Goal: Information Seeking & Learning: Learn about a topic

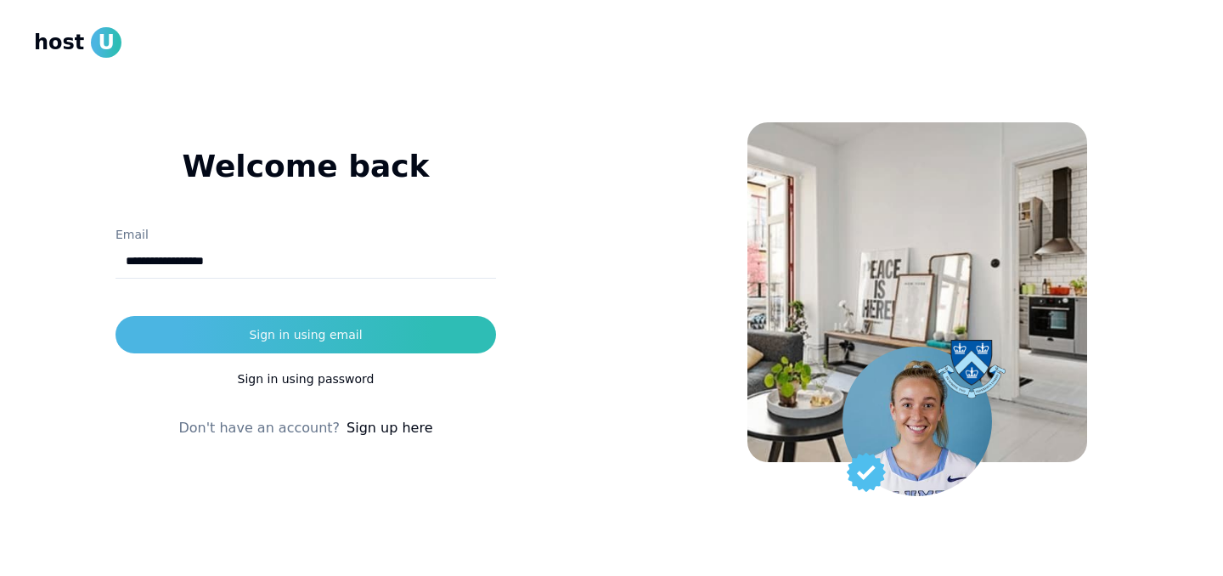
type input "**********"
click at [645, 305] on div at bounding box center [916, 288] width 611 height 576
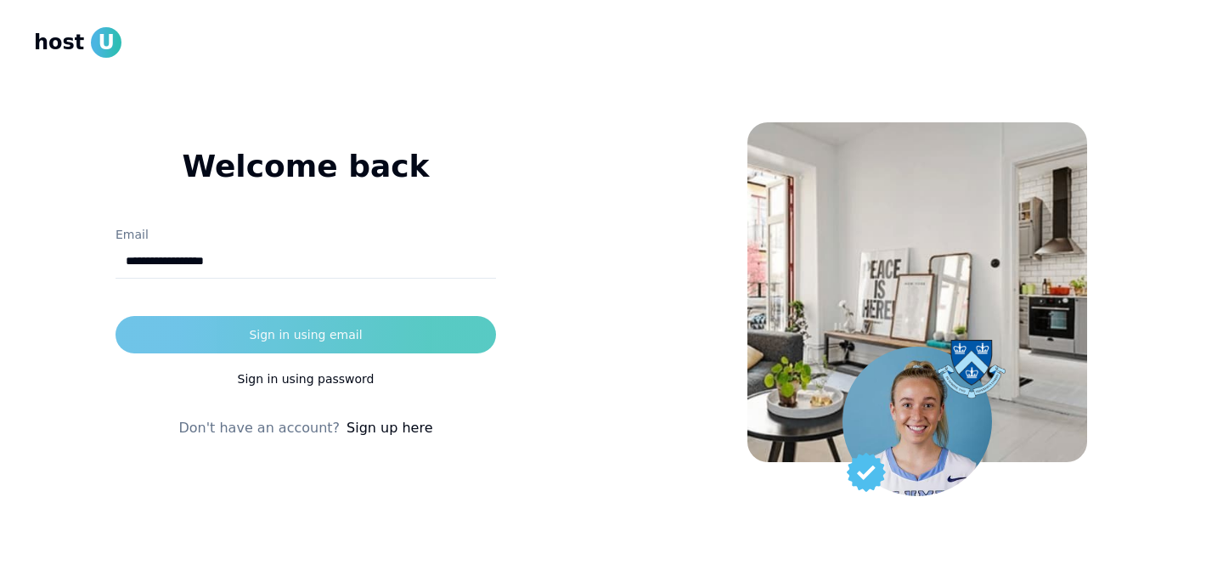
click at [438, 324] on button "Sign in using email" at bounding box center [306, 334] width 380 height 37
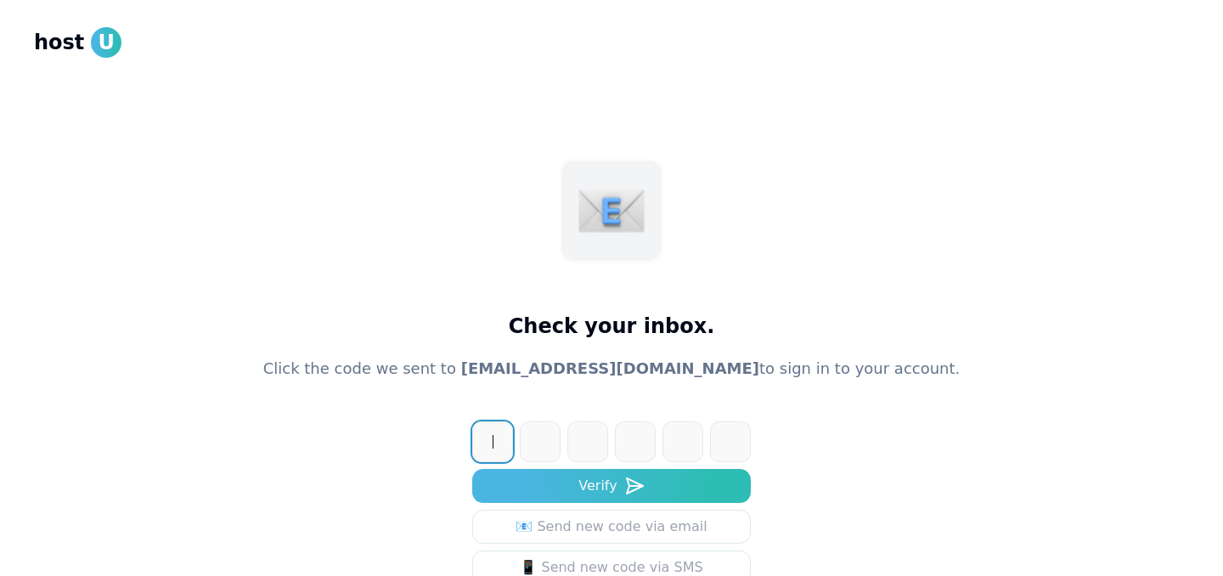
paste input "******"
type input "******"
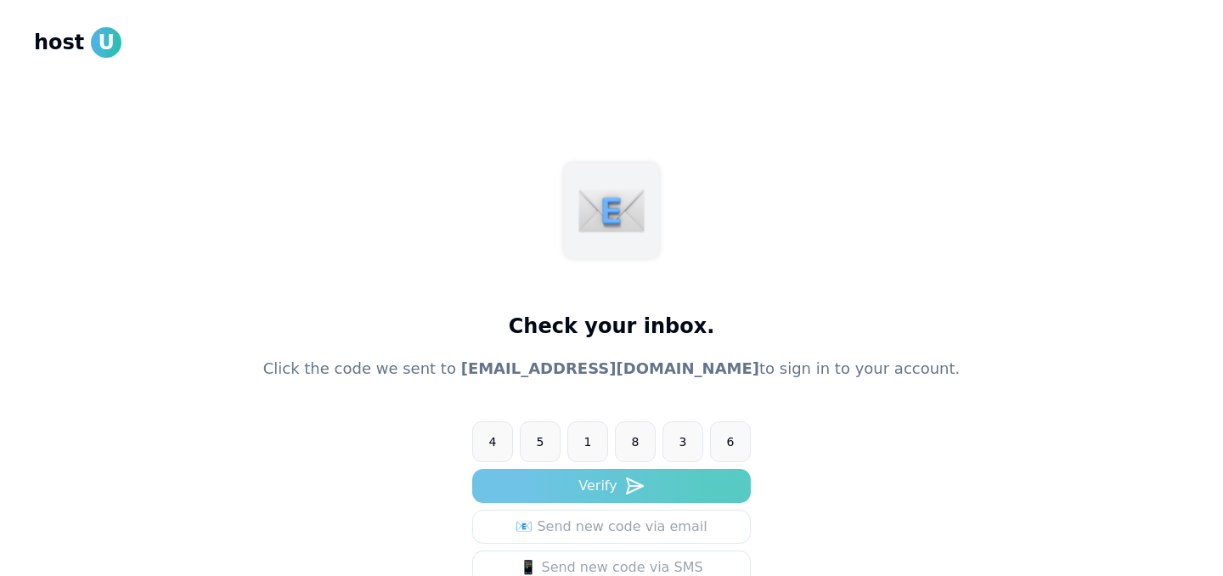
click at [692, 471] on button "Verify" at bounding box center [611, 486] width 279 height 34
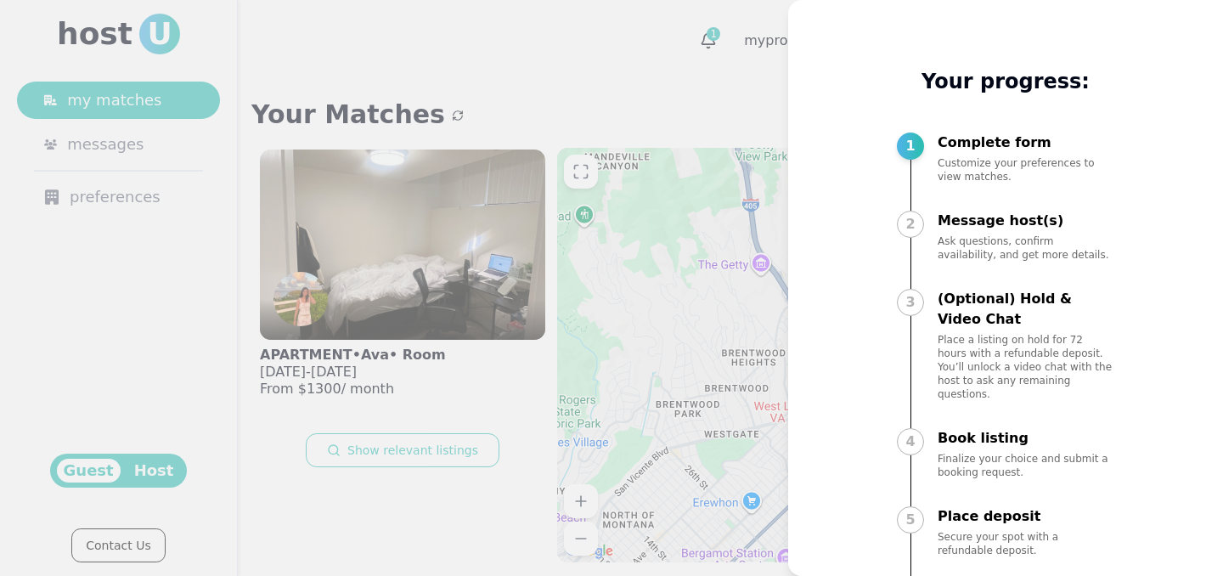
click at [717, 258] on div at bounding box center [611, 288] width 1223 height 576
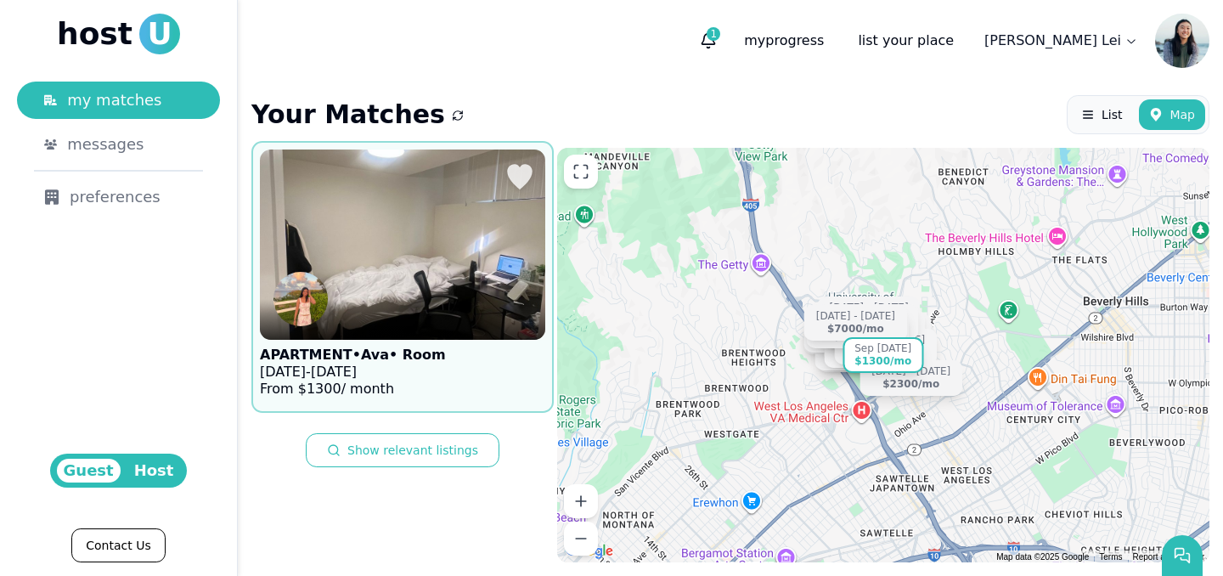
click at [467, 268] on img at bounding box center [402, 244] width 314 height 209
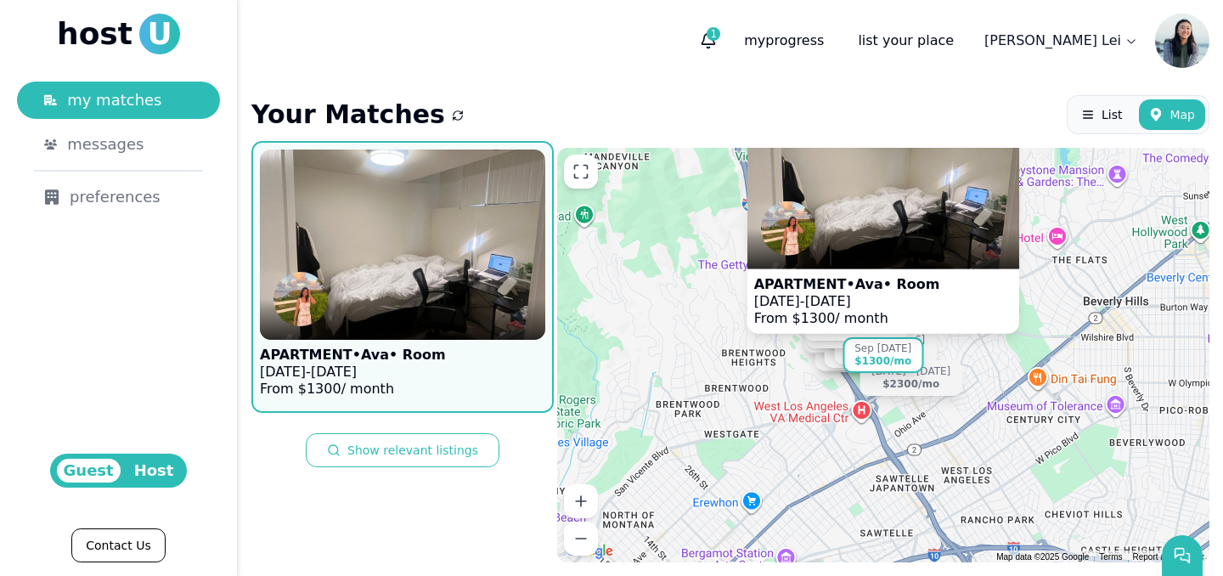
click at [872, 284] on p "APARTMENT • Ava • Room" at bounding box center [847, 283] width 186 height 17
click at [720, 32] on span "1" at bounding box center [714, 34] width 14 height 14
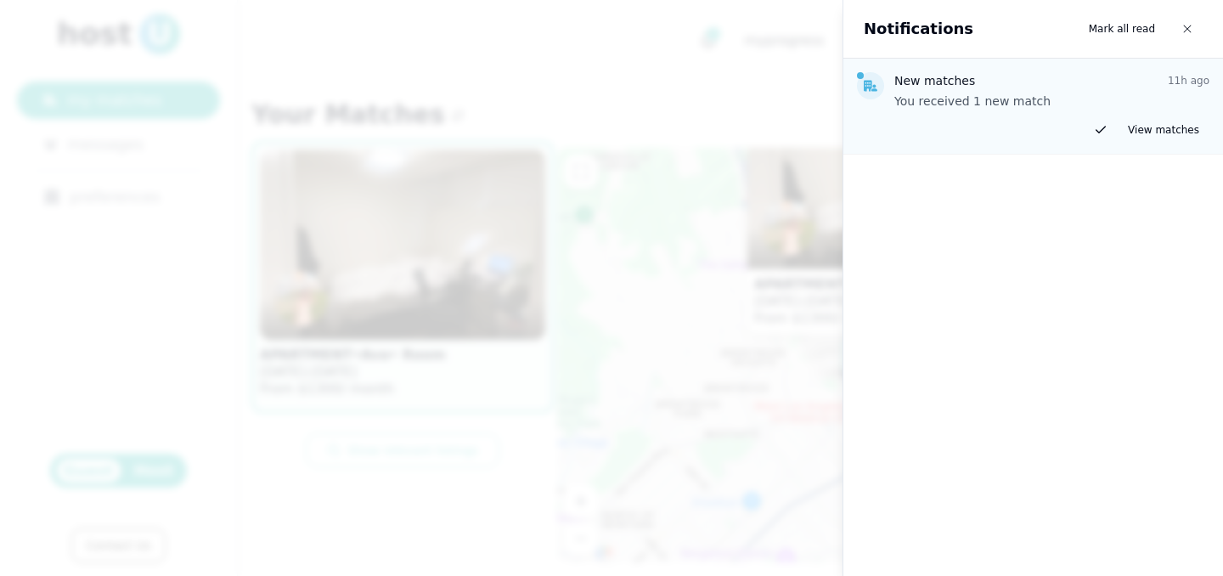
click at [752, 51] on div at bounding box center [611, 288] width 1223 height 576
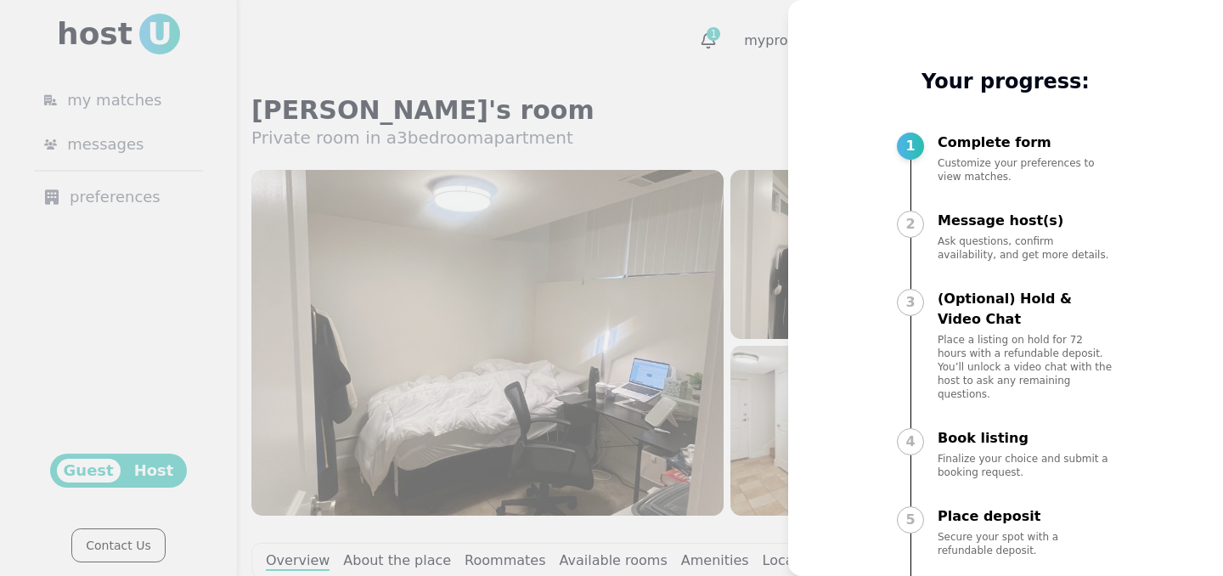
click at [735, 188] on div at bounding box center [611, 288] width 1223 height 576
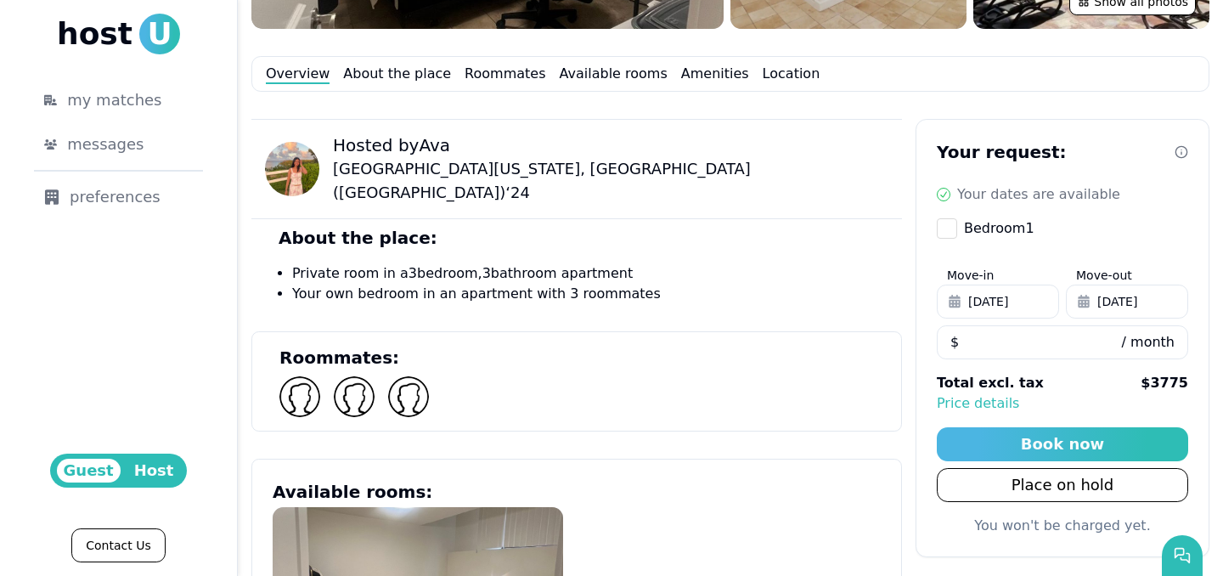
scroll to position [426, 0]
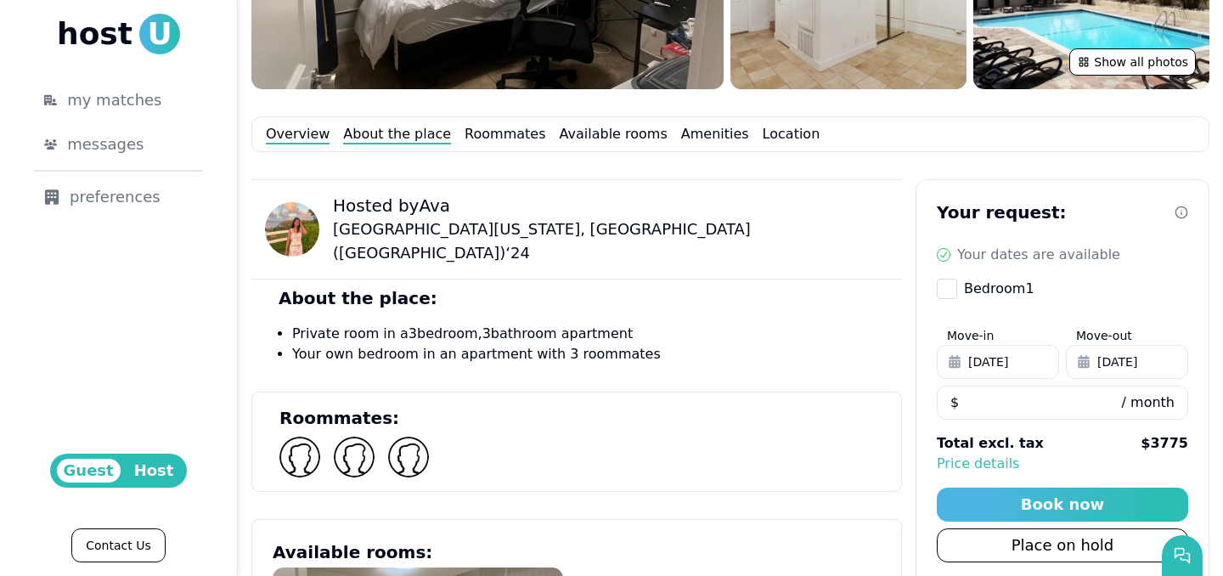
click at [397, 133] on link "About the place" at bounding box center [397, 134] width 108 height 20
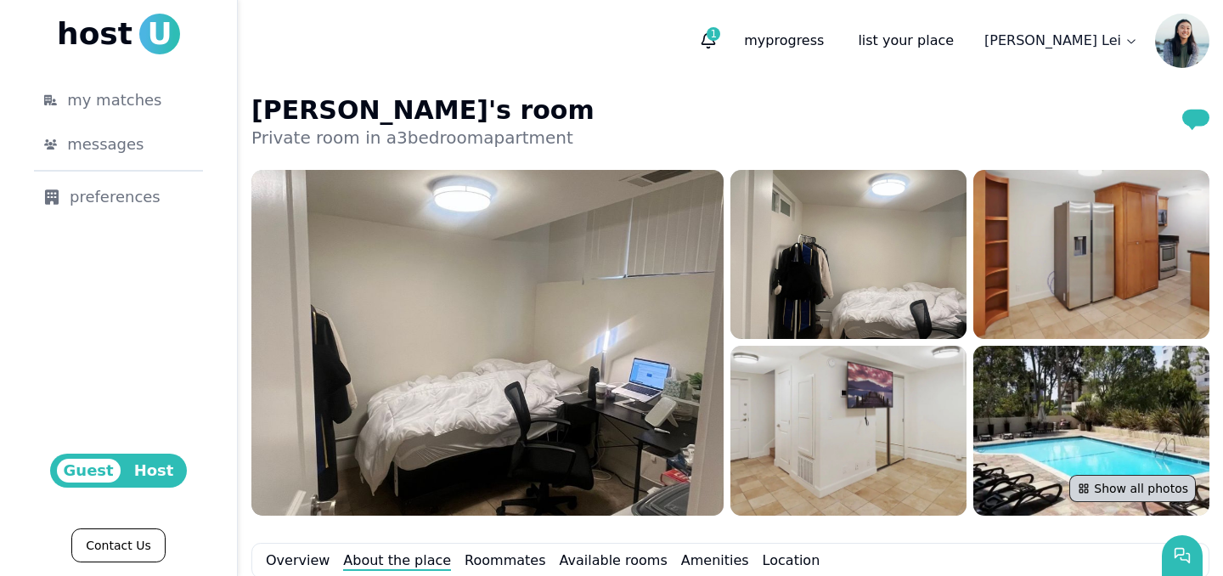
click at [1090, 491] on icon at bounding box center [1084, 489] width 14 height 14
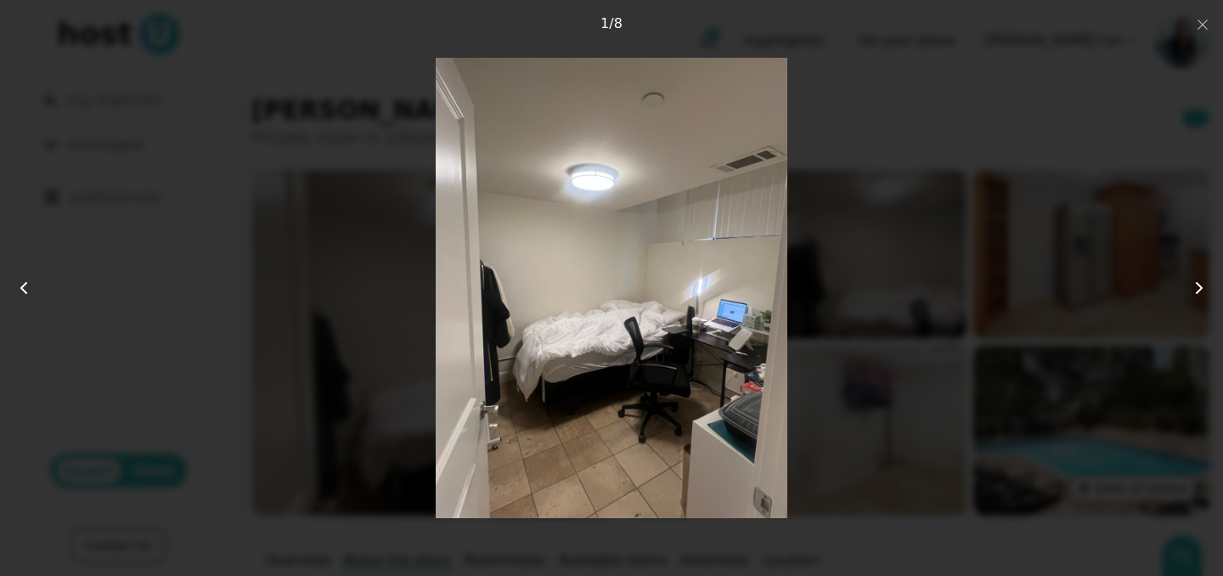
click at [1204, 279] on icon at bounding box center [1199, 288] width 20 height 20
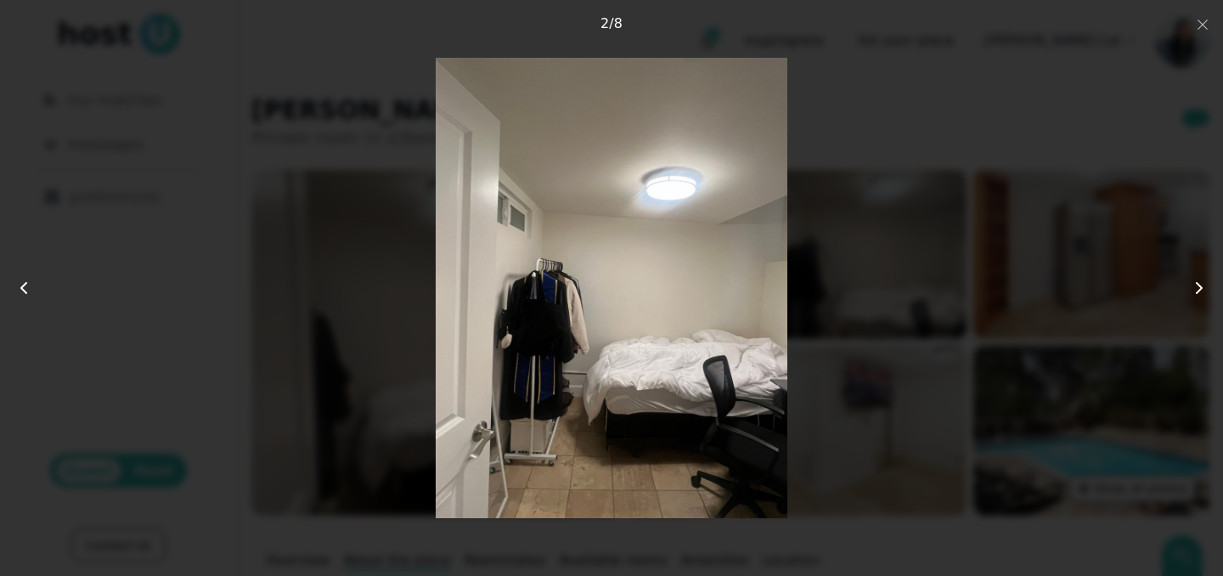
click at [1204, 279] on icon at bounding box center [1199, 288] width 20 height 20
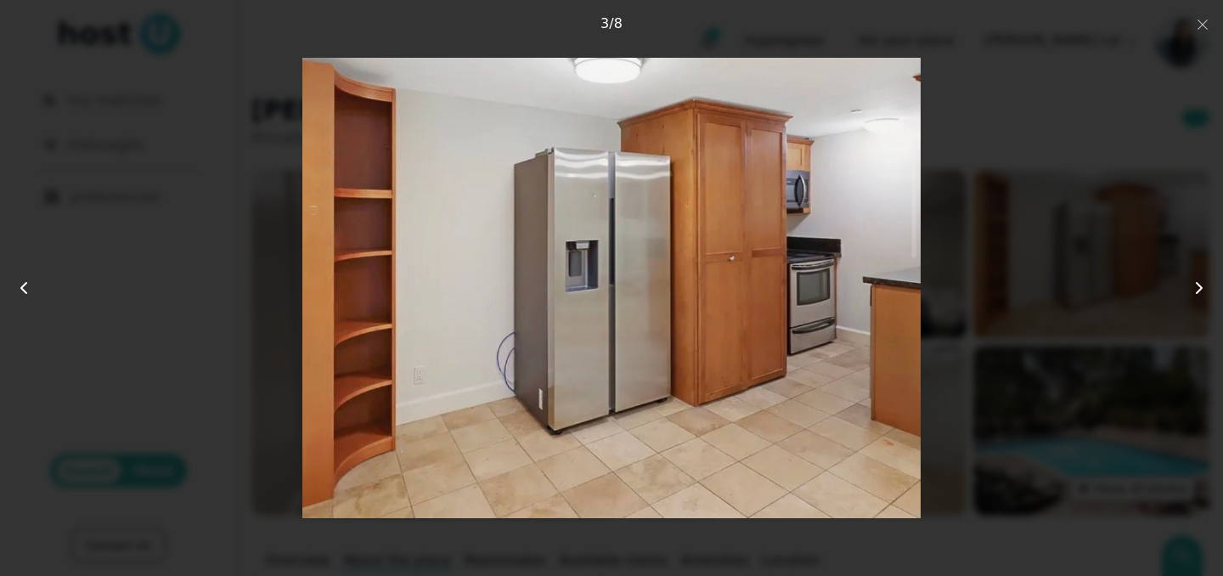
click at [1204, 279] on icon at bounding box center [1199, 288] width 20 height 20
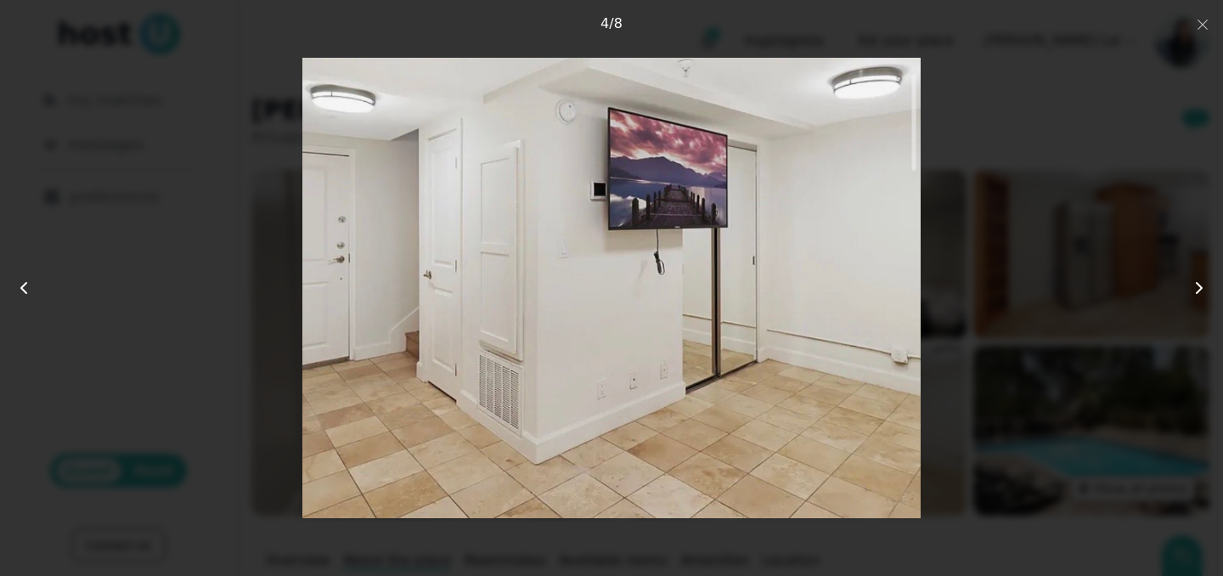
click at [1204, 279] on icon at bounding box center [1199, 288] width 20 height 20
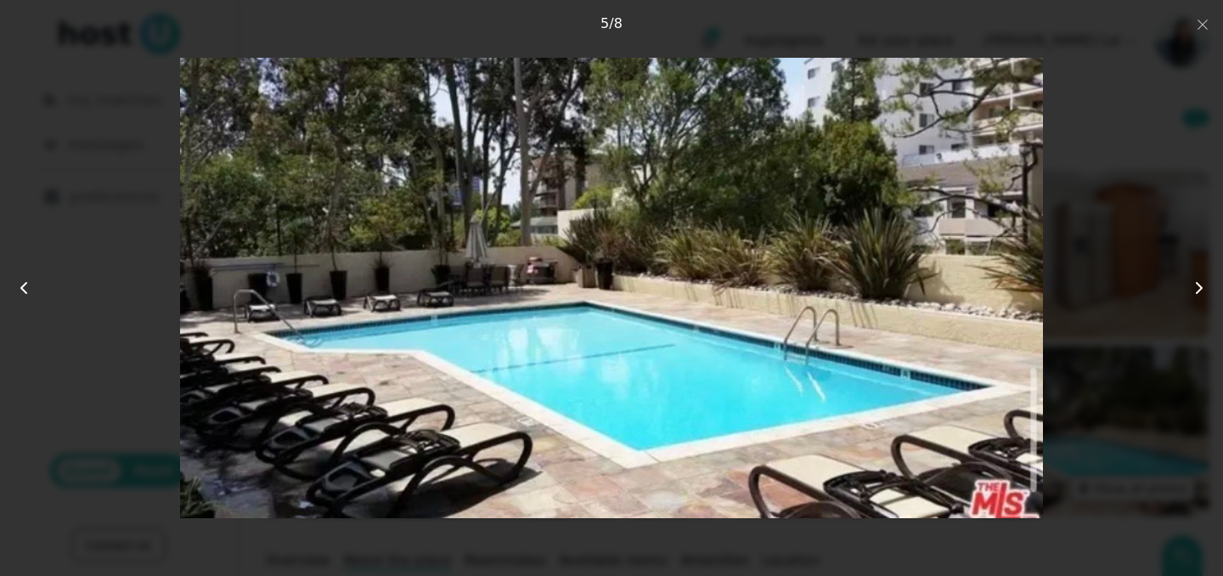
click at [1203, 279] on icon at bounding box center [1199, 288] width 20 height 20
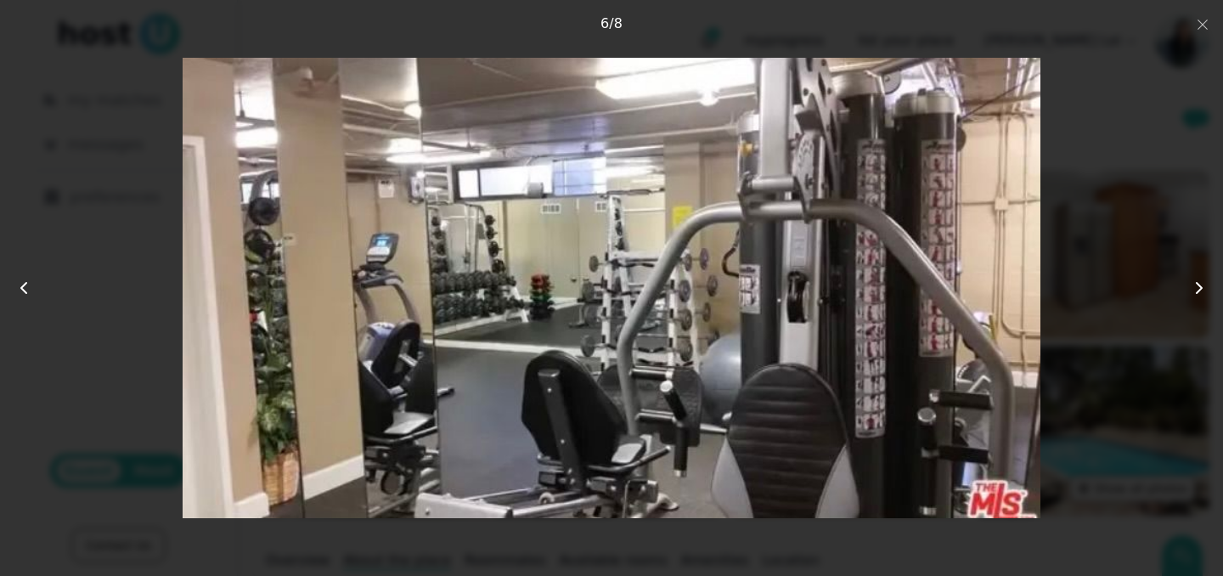
click at [1197, 38] on div at bounding box center [611, 288] width 1223 height 576
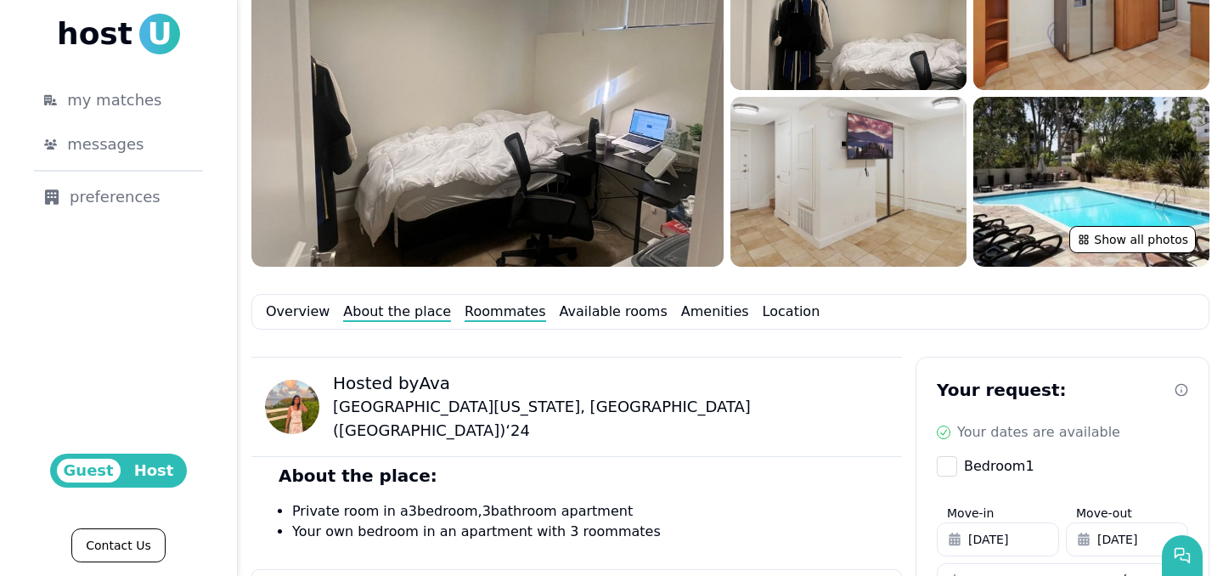
click at [478, 314] on link "Roommates" at bounding box center [505, 311] width 81 height 20
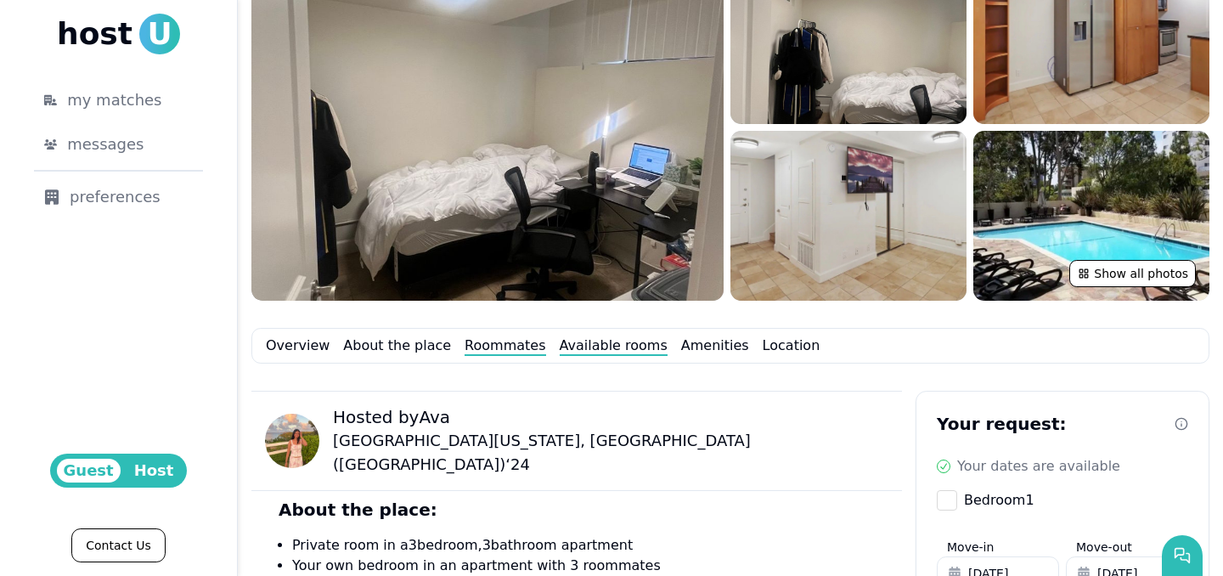
click at [595, 347] on link "Available rooms" at bounding box center [614, 345] width 108 height 20
